Goal: Information Seeking & Learning: Check status

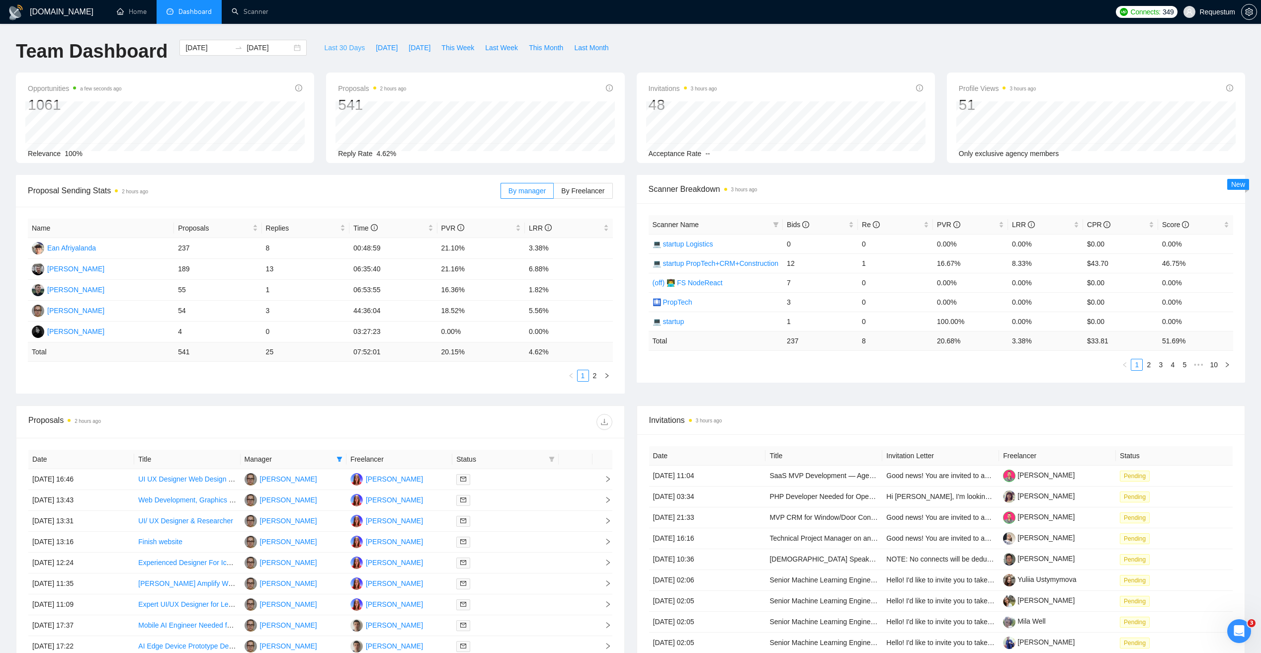
click at [332, 47] on span "Last 30 Days" at bounding box center [344, 47] width 41 height 11
type input "2025-08-26"
type input "2025-09-25"
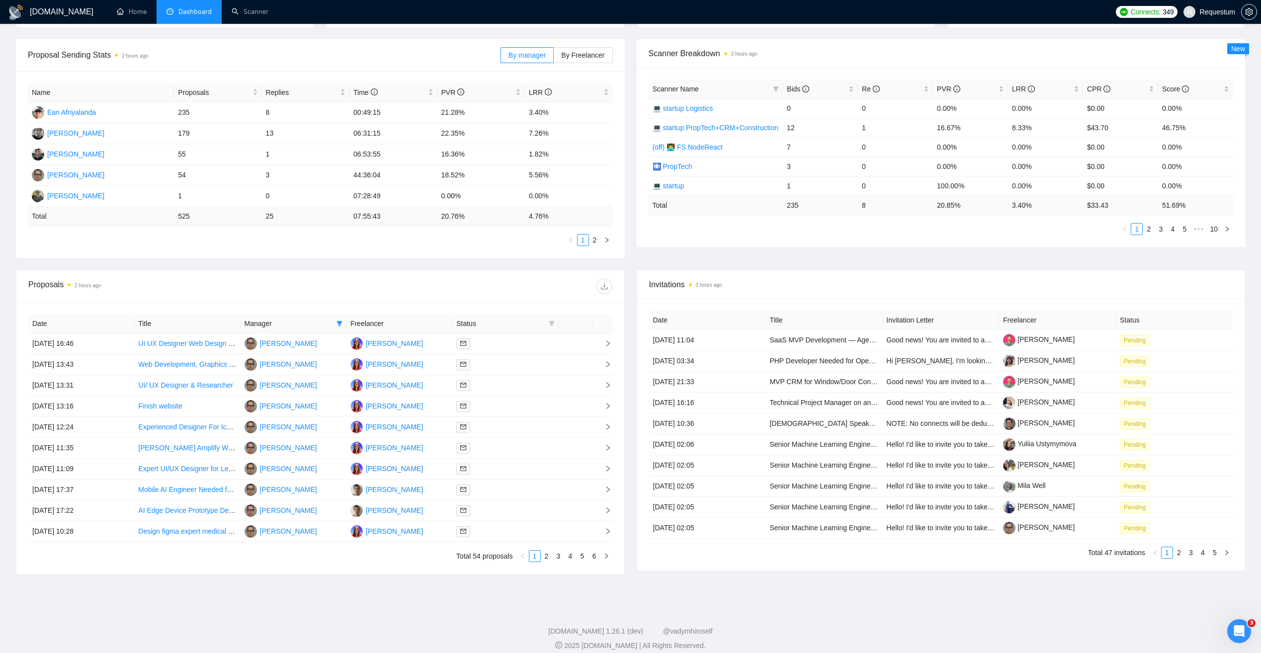
scroll to position [146, 0]
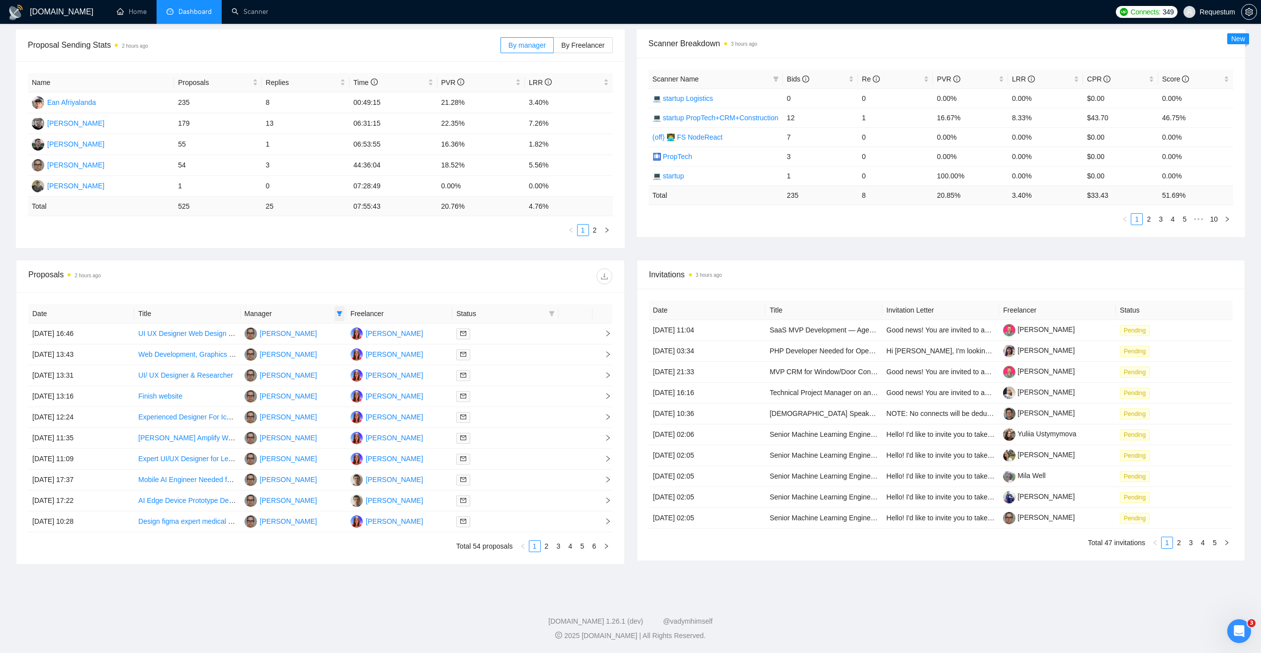
click at [338, 313] on icon "filter" at bounding box center [340, 314] width 6 height 6
click at [301, 353] on div "Andrii Blond" at bounding box center [301, 348] width 57 height 11
click at [289, 342] on li "Andrii Blond" at bounding box center [295, 348] width 81 height 16
checkbox input "false"
click at [285, 392] on span "Inna Kolokolnikova" at bounding box center [301, 396] width 57 height 8
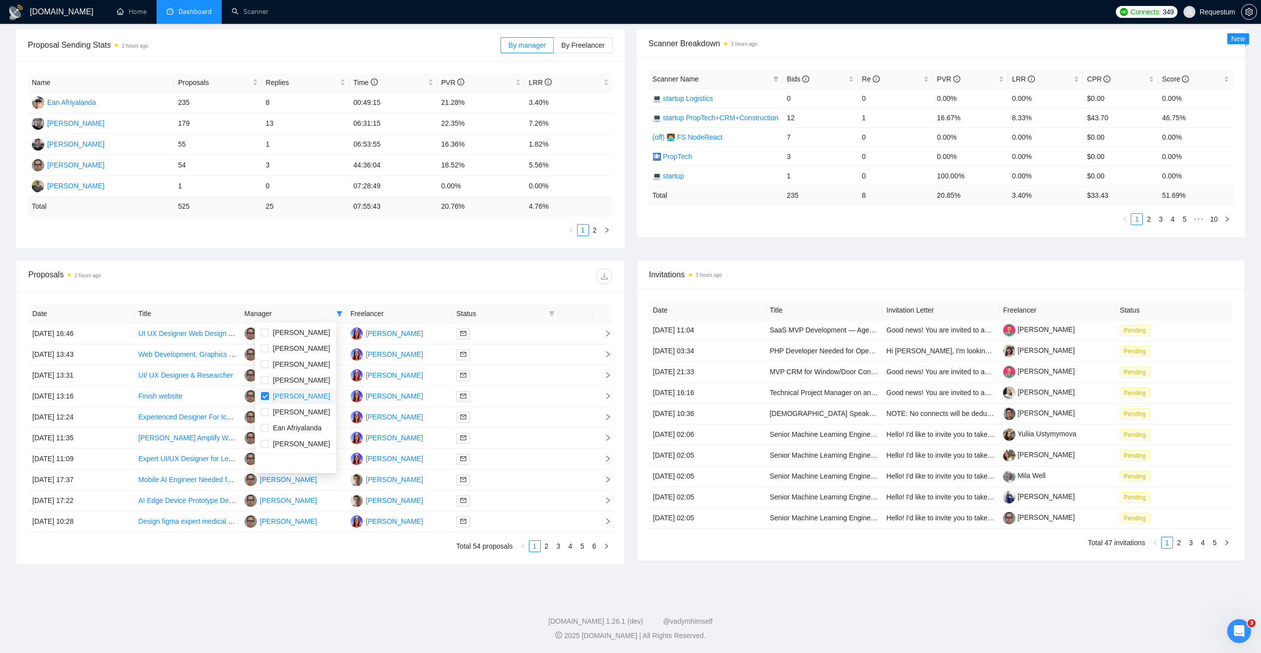
checkbox input "false"
click at [292, 448] on div "Andrii Savka" at bounding box center [301, 443] width 57 height 11
checkbox input "true"
click at [326, 266] on div "Proposals 2 hours ago" at bounding box center [320, 276] width 584 height 32
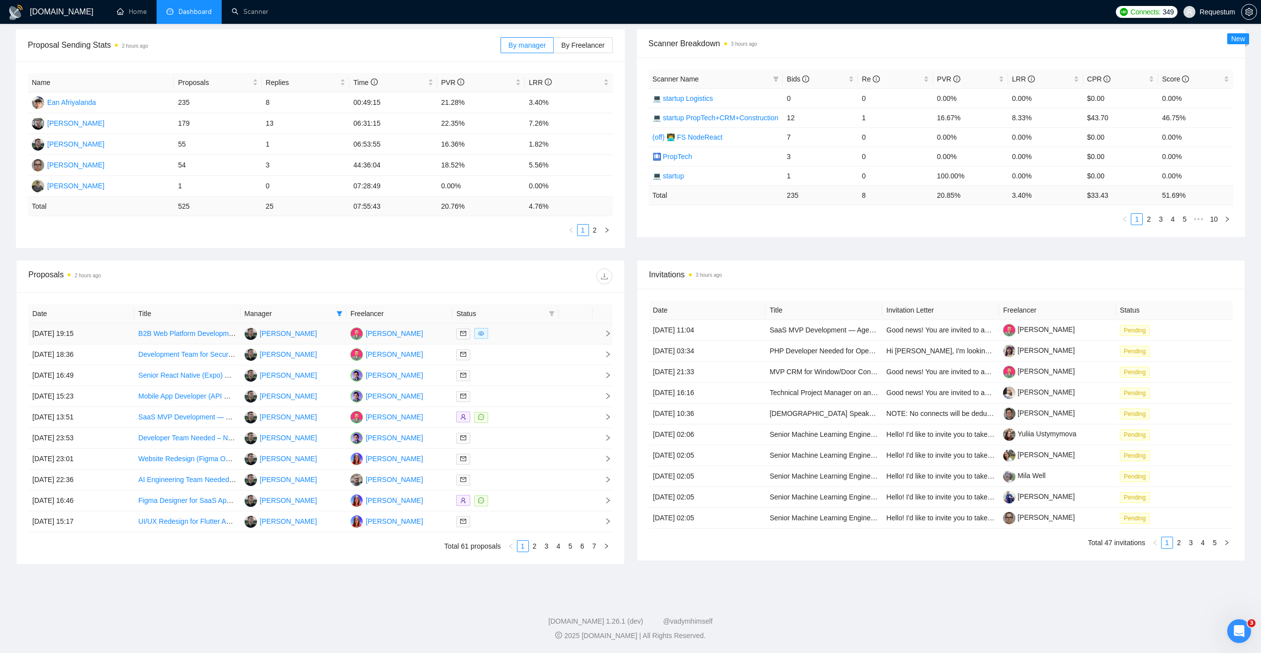
click at [506, 330] on div at bounding box center [505, 333] width 98 height 11
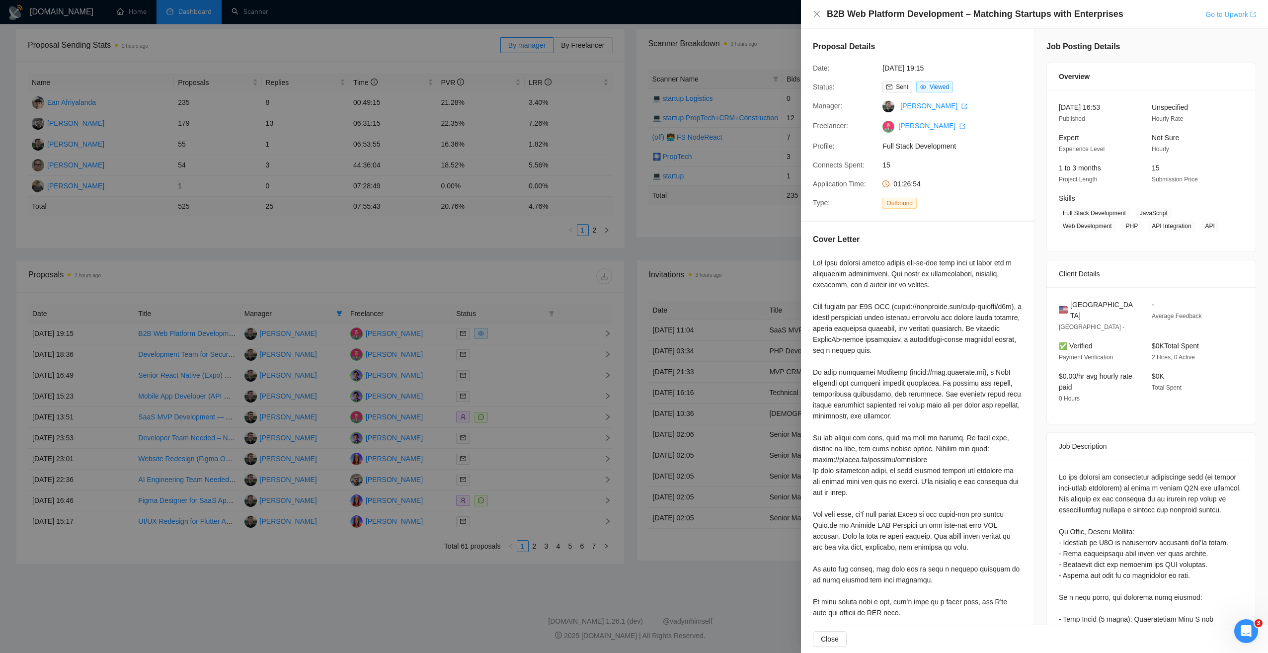
click at [1229, 16] on link "Go to Upwork" at bounding box center [1231, 14] width 51 height 8
click at [351, 248] on div at bounding box center [634, 326] width 1268 height 653
